Goal: Navigation & Orientation: Find specific page/section

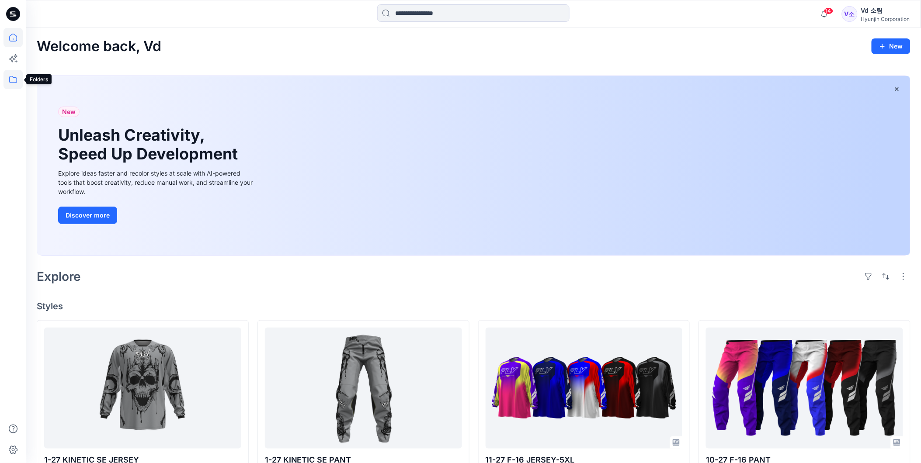
click at [7, 80] on icon at bounding box center [12, 79] width 19 height 19
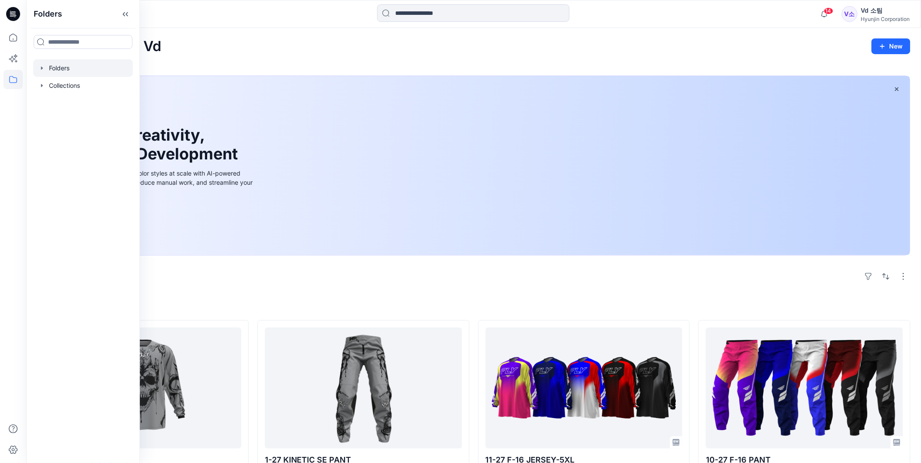
click at [66, 67] on div at bounding box center [83, 67] width 100 height 17
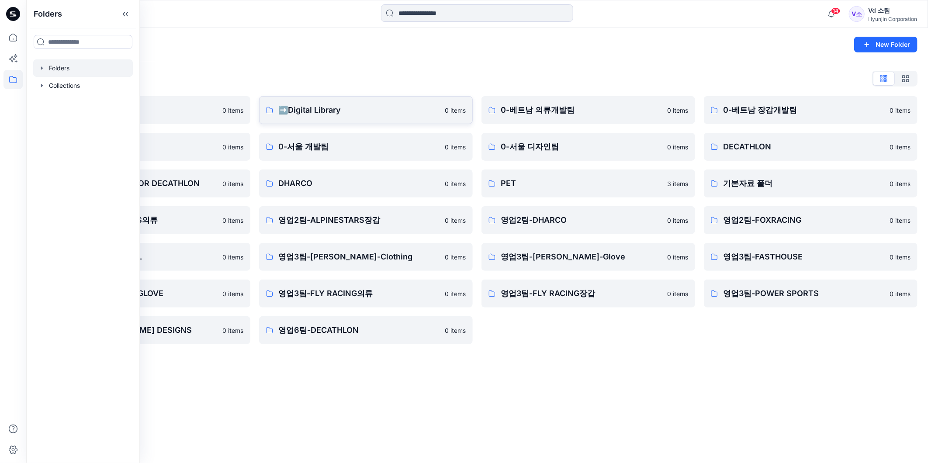
click at [329, 117] on link "➡️Digital Library 0 items" at bounding box center [366, 110] width 214 height 28
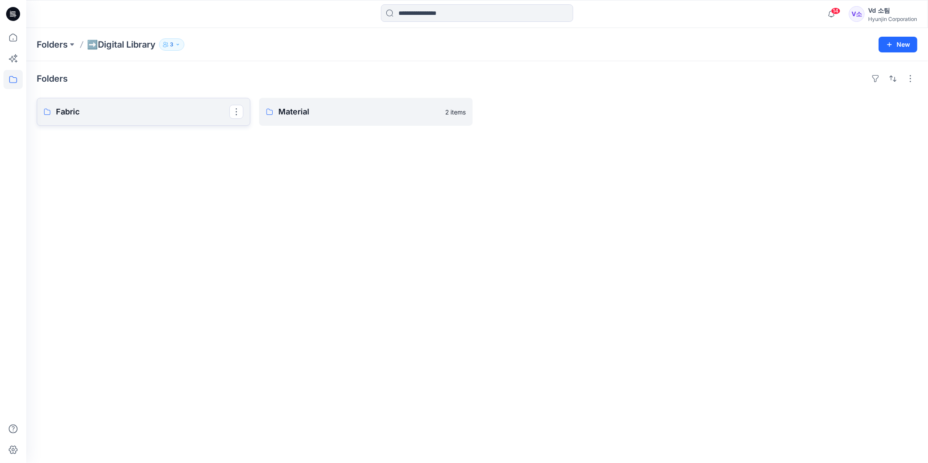
click at [140, 120] on link "Fabric" at bounding box center [144, 112] width 214 height 28
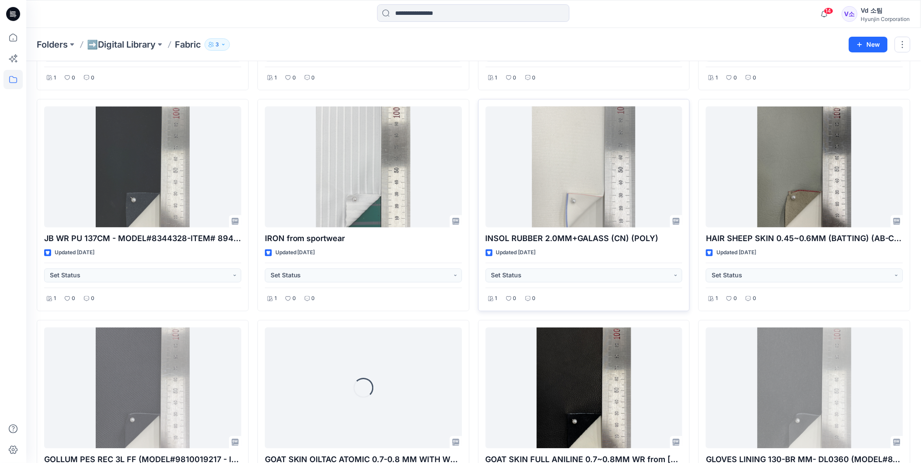
scroll to position [14611, 0]
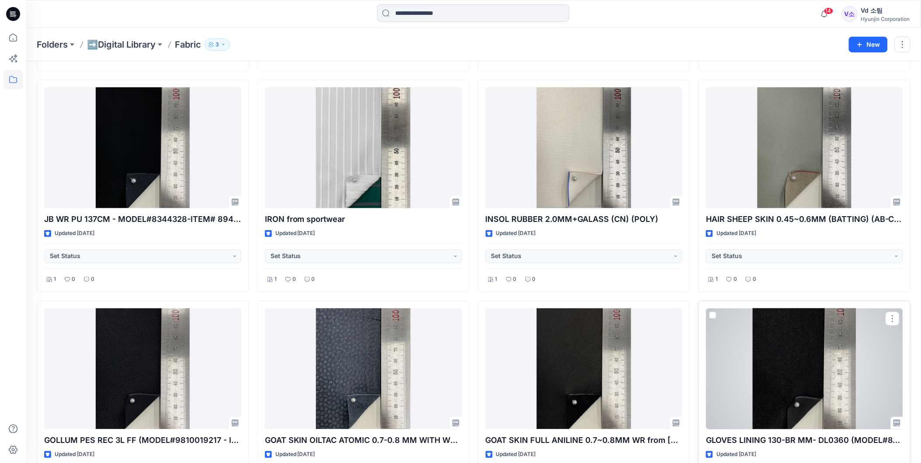
click at [804, 364] on div at bounding box center [804, 368] width 197 height 121
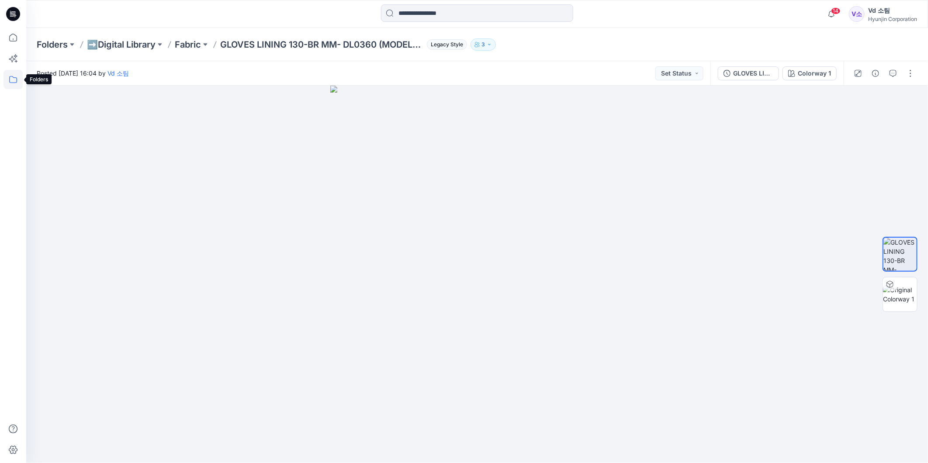
click at [14, 74] on icon at bounding box center [12, 79] width 19 height 19
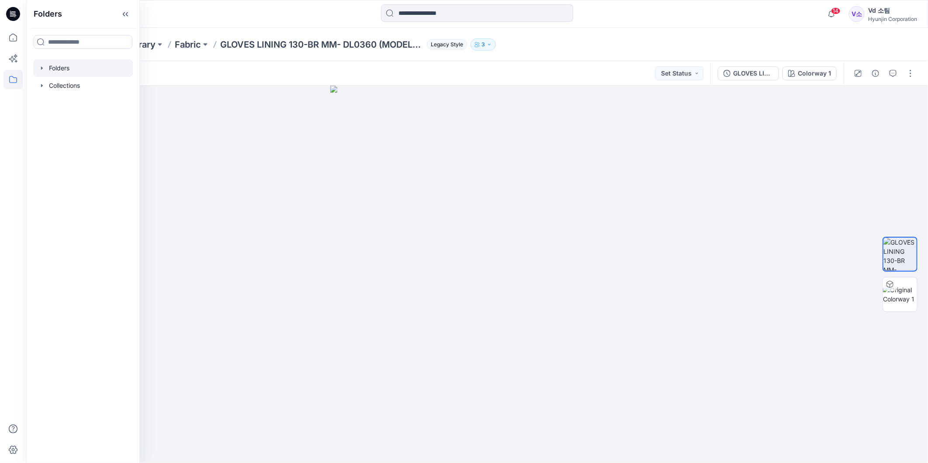
click at [94, 64] on div at bounding box center [83, 67] width 100 height 17
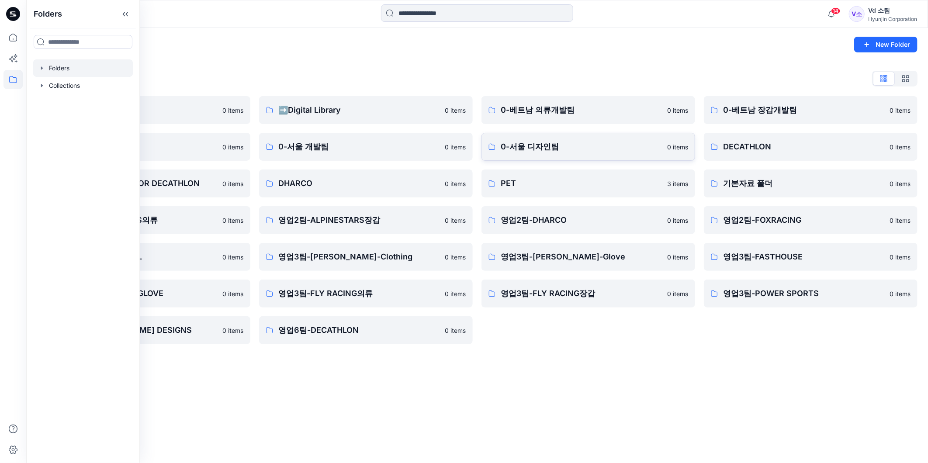
click at [543, 150] on p "0-서울 디자인팀" at bounding box center [581, 147] width 161 height 12
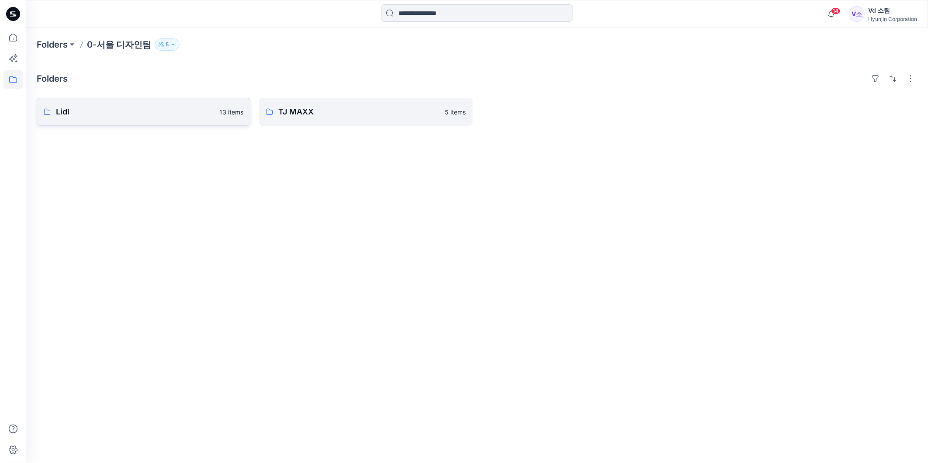
click at [117, 115] on p "Lidl" at bounding box center [135, 112] width 158 height 12
click at [352, 114] on p "TJ MAXX" at bounding box center [358, 112] width 161 height 12
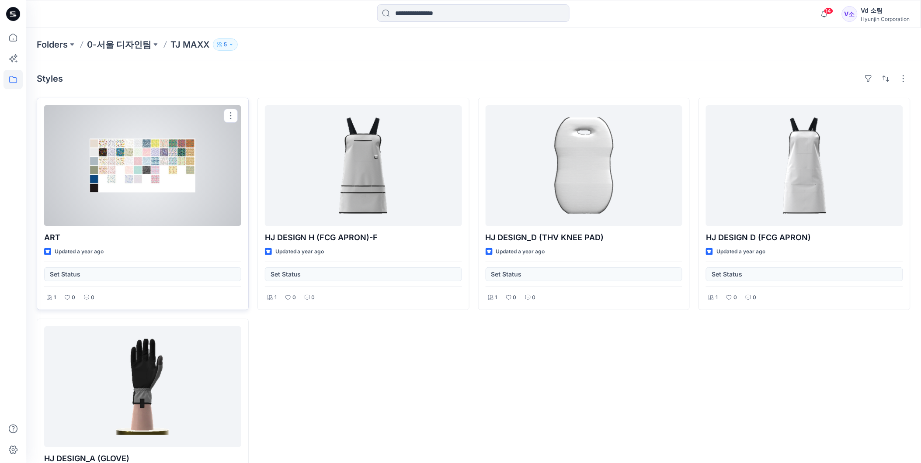
click at [207, 175] on div at bounding box center [142, 165] width 197 height 121
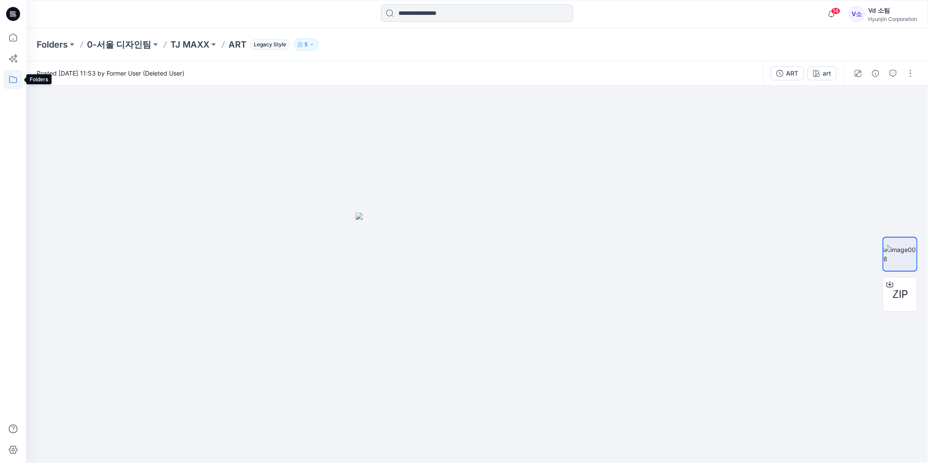
click at [9, 79] on icon at bounding box center [12, 79] width 19 height 19
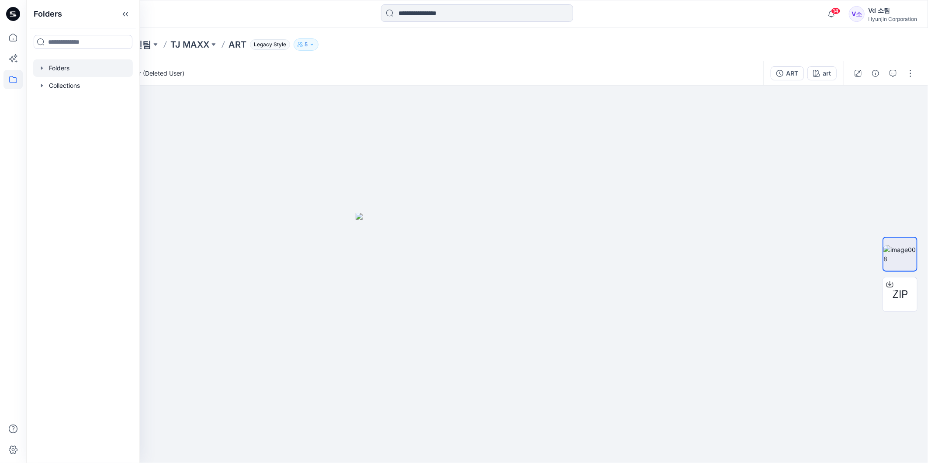
click at [47, 70] on div at bounding box center [83, 67] width 100 height 17
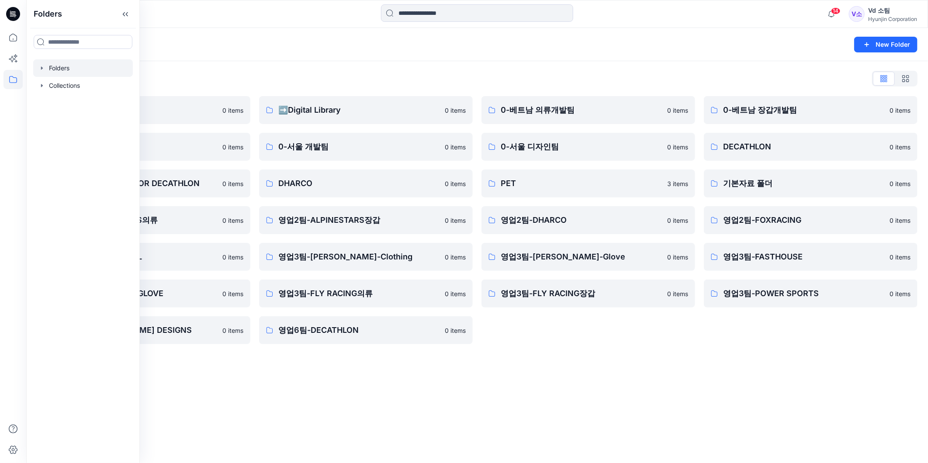
click at [684, 83] on div "Folders List" at bounding box center [477, 79] width 881 height 14
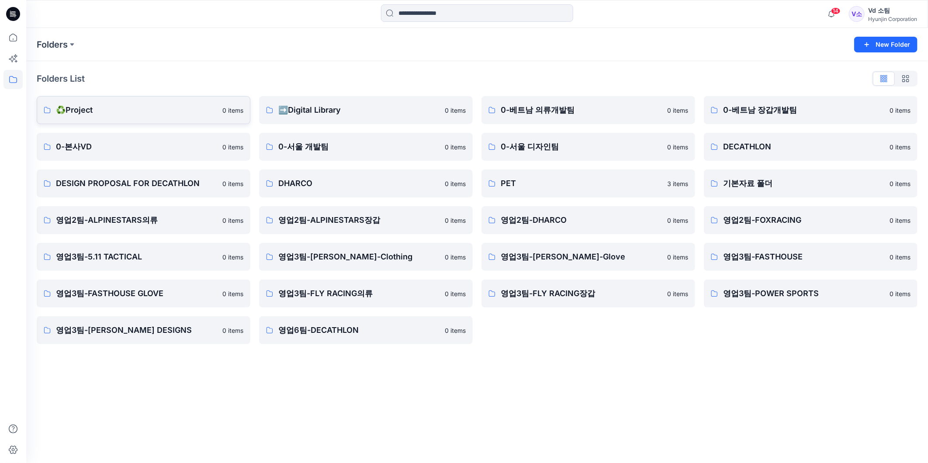
click at [189, 110] on p "♻️Project" at bounding box center [136, 110] width 161 height 12
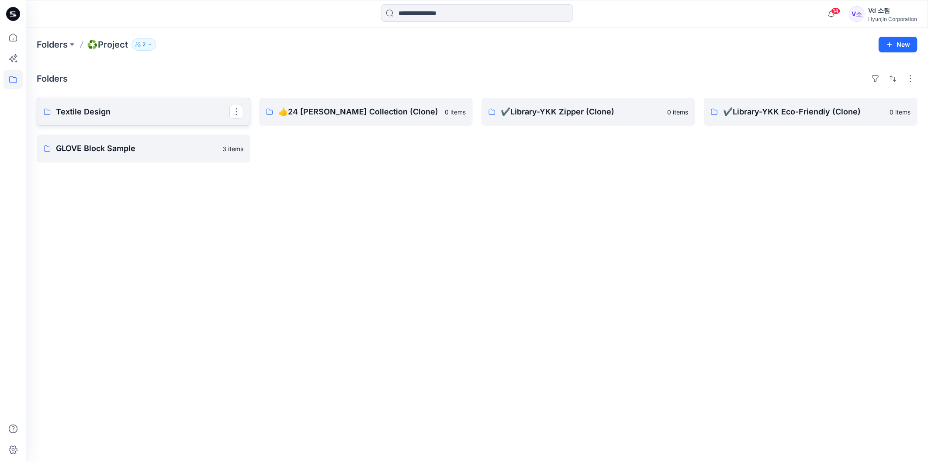
click at [81, 107] on p "Textile Design" at bounding box center [142, 112] width 173 height 12
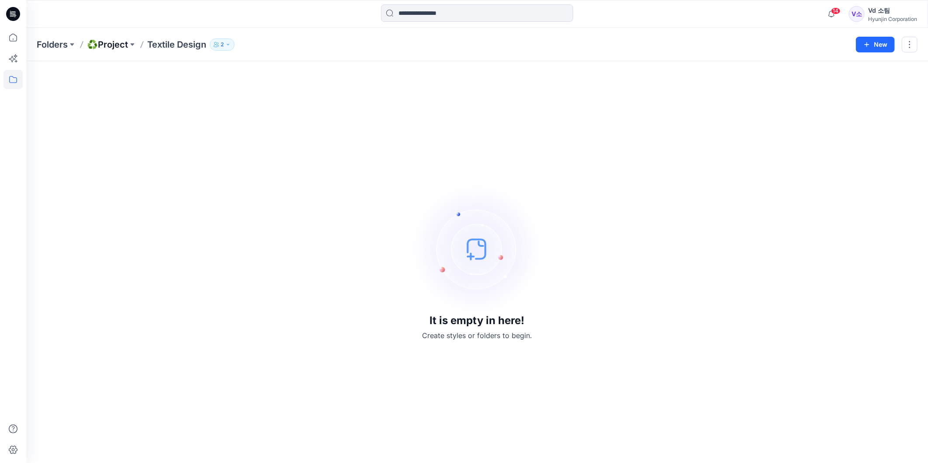
click at [104, 42] on p "♻️Project" at bounding box center [107, 44] width 41 height 12
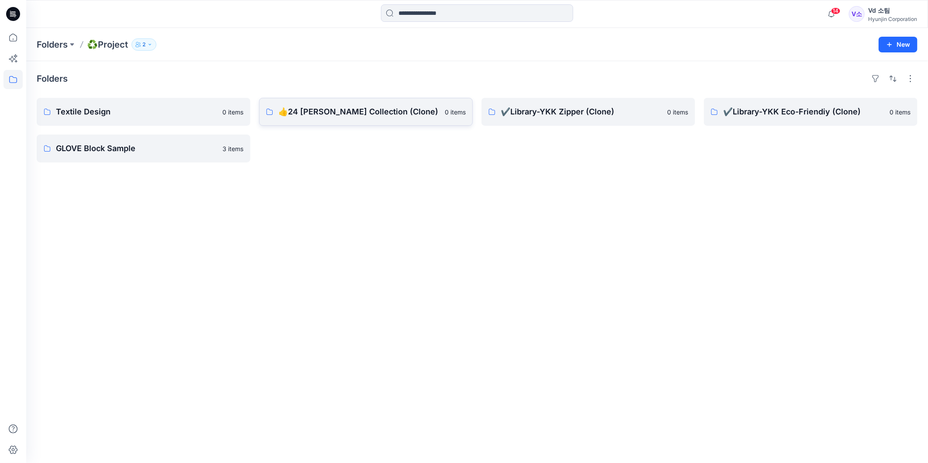
click at [359, 112] on p "👍24 [PERSON_NAME] Collection (Clone)" at bounding box center [358, 112] width 161 height 12
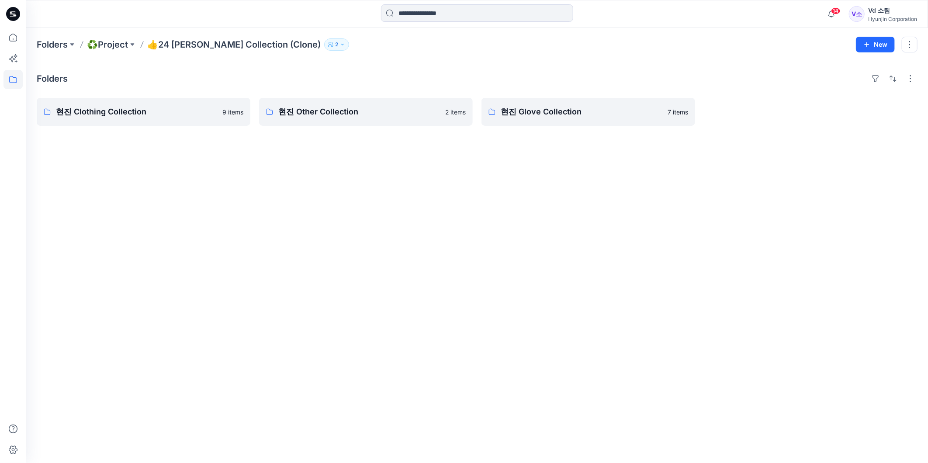
click at [544, 156] on div "Folders 현진 Clothing Collection 9 items 현진 Other Collection 2 items 현진 Glove Col…" at bounding box center [477, 262] width 902 height 402
click at [527, 114] on p "현진 Glove Collection" at bounding box center [587, 112] width 173 height 12
